Goal: Navigation & Orientation: Find specific page/section

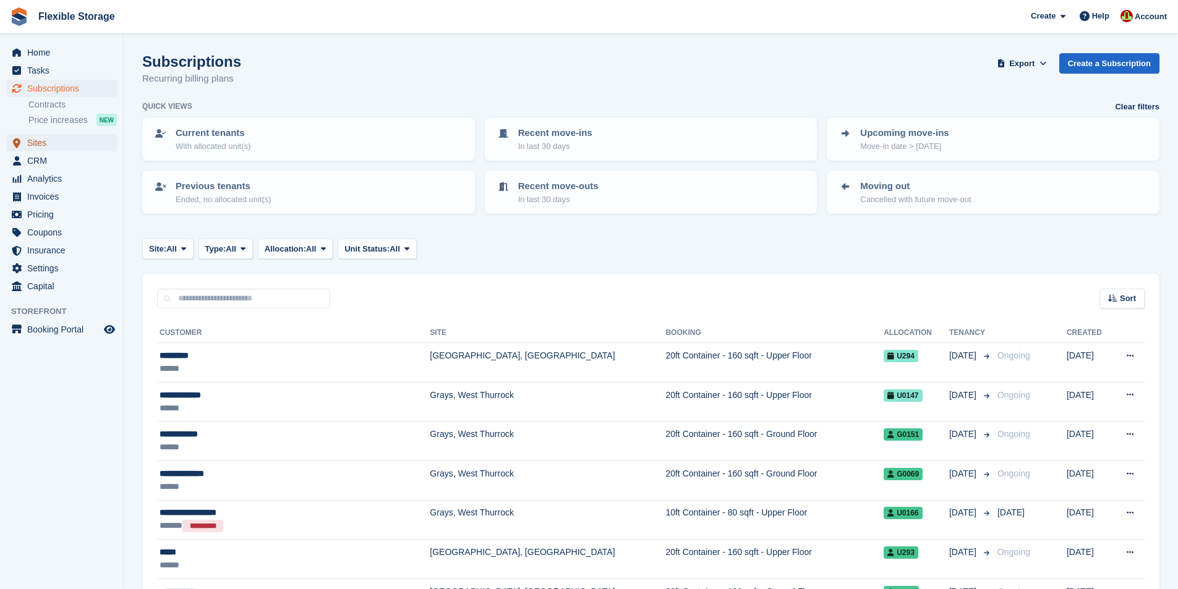
click at [59, 148] on span "Sites" at bounding box center [64, 142] width 74 height 17
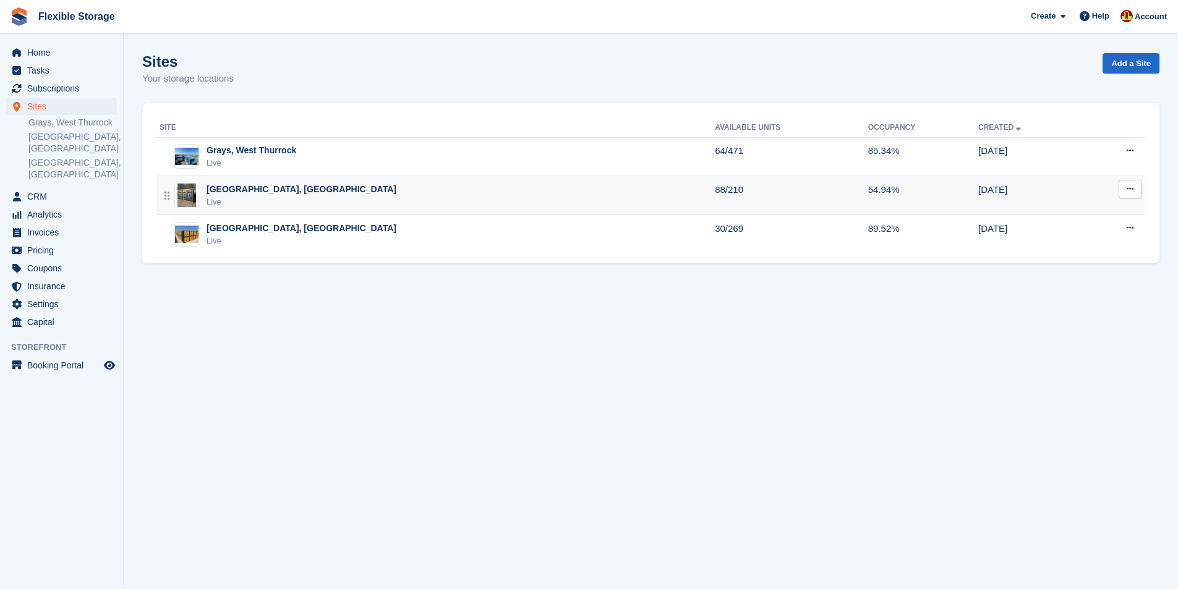
click at [325, 189] on div "Chelmsford, Essex Live" at bounding box center [437, 195] width 555 height 25
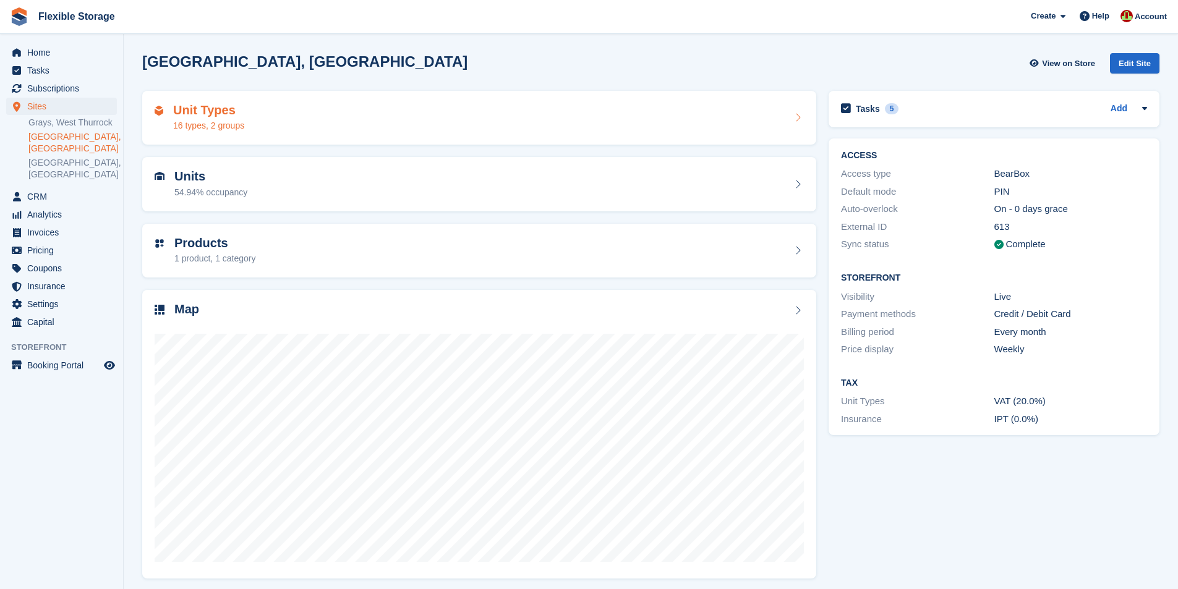
click at [419, 121] on div "Unit Types 16 types, 2 groups" at bounding box center [479, 118] width 649 height 30
